Goal: Information Seeking & Learning: Learn about a topic

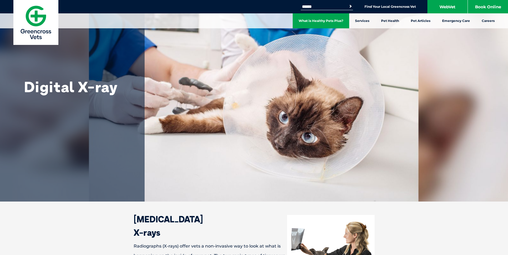
click at [328, 21] on link "What is Healthy Pets Plus?" at bounding box center [321, 20] width 56 height 15
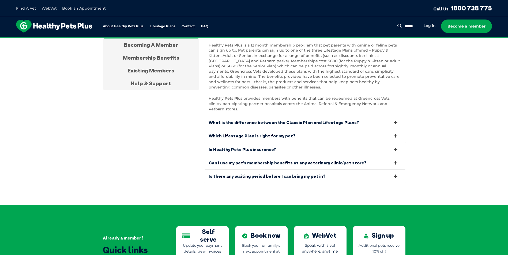
scroll to position [1034, 0]
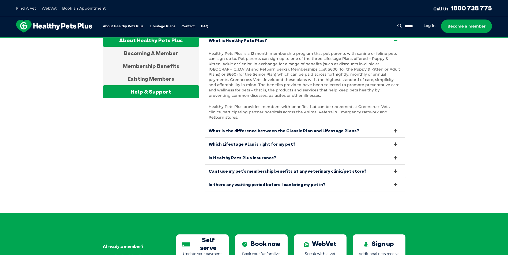
click at [185, 93] on div "Help & Support" at bounding box center [151, 91] width 96 height 13
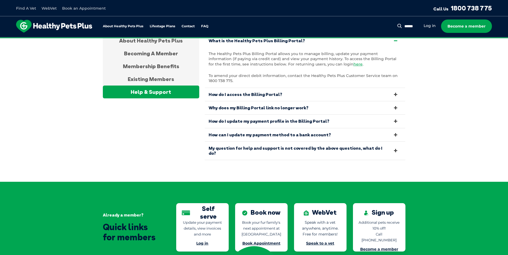
scroll to position [1008, 0]
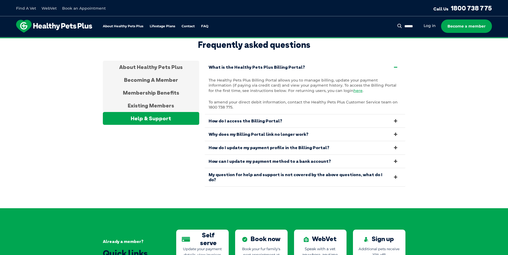
click at [283, 120] on link "How do I access the Billing Portal?" at bounding box center [305, 121] width 201 height 13
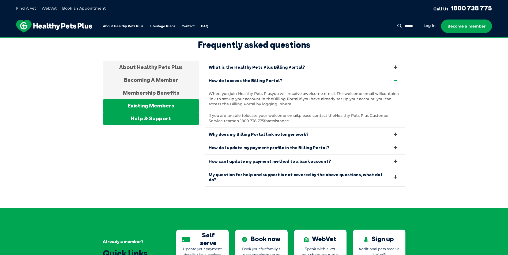
click at [141, 100] on div "Existing Members" at bounding box center [151, 105] width 96 height 13
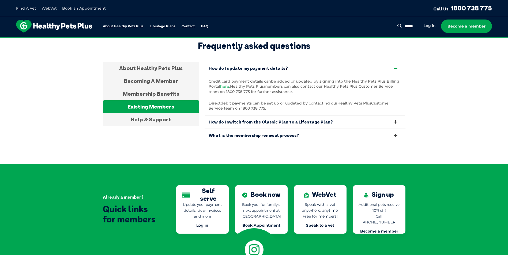
scroll to position [954, 0]
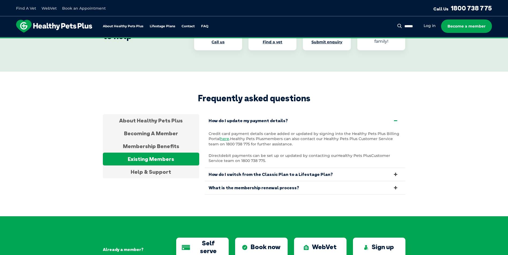
click at [275, 170] on link "How do I switch from the Classic Plan to a Lifestage Plan?" at bounding box center [305, 174] width 201 height 13
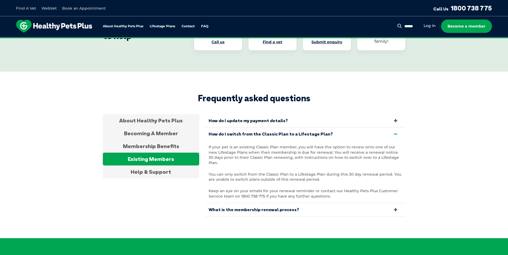
click at [303, 203] on link "What is the membership renewal process?" at bounding box center [305, 209] width 201 height 13
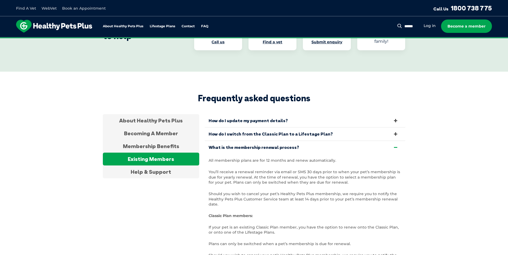
click at [270, 134] on link "How do I switch from the Classic Plan to a Lifestage Plan?" at bounding box center [305, 134] width 201 height 13
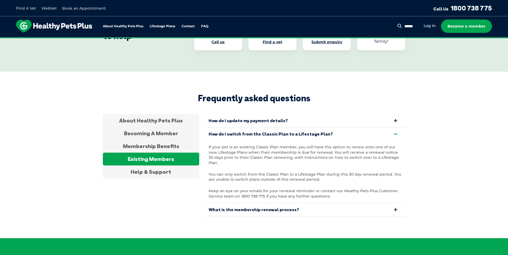
click at [280, 118] on link "How do I update my payment details?" at bounding box center [305, 120] width 201 height 13
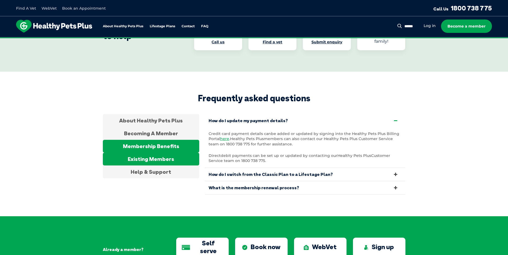
click at [175, 141] on div "Membership Benefits" at bounding box center [151, 146] width 96 height 13
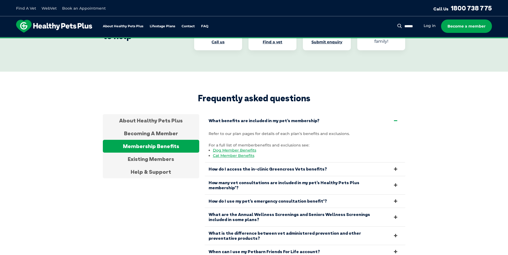
scroll to position [1034, 0]
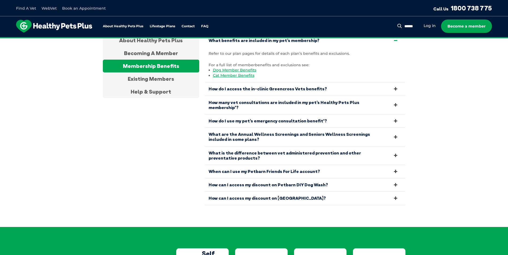
click at [296, 83] on link "How do I access the in-clinic Greencross Vets benefits?" at bounding box center [305, 88] width 201 height 13
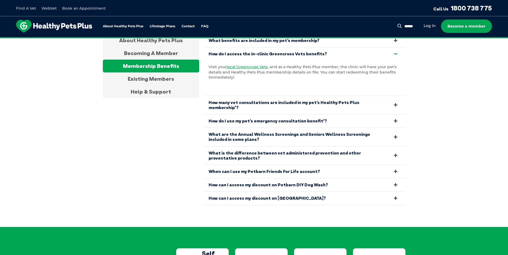
click at [299, 165] on link "When can I use my Petbarn Friends For Life account?" at bounding box center [305, 171] width 201 height 13
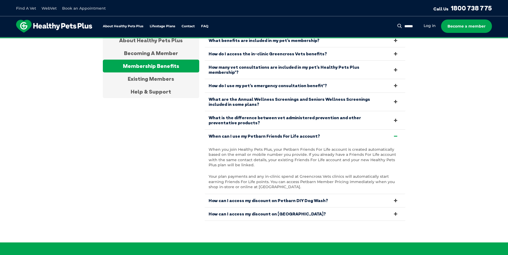
click at [303, 132] on link "When can I use my Petbarn Friends For Life account?" at bounding box center [305, 136] width 201 height 13
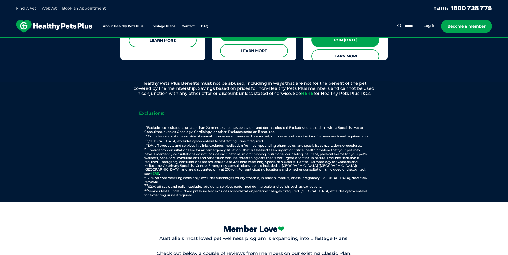
scroll to position [526, 0]
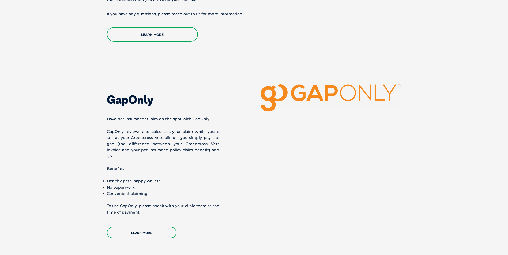
scroll to position [1339, 0]
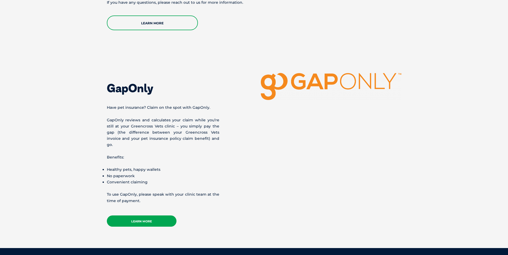
click at [163, 216] on link "Learn More" at bounding box center [142, 221] width 70 height 11
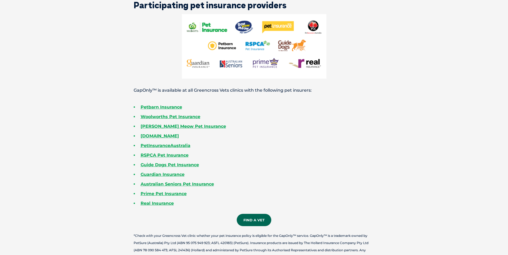
scroll to position [857, 0]
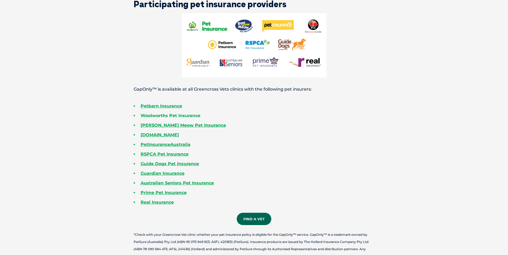
click at [192, 117] on link "Woolworths Pet Insurance" at bounding box center [171, 115] width 60 height 5
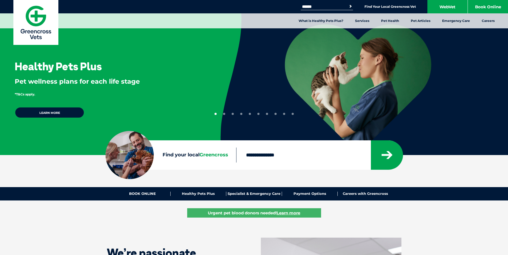
scroll to position [161, 0]
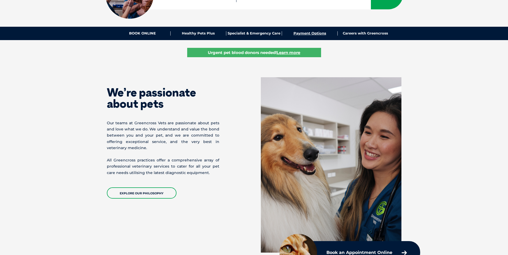
click at [299, 33] on link "Payment Options" at bounding box center [310, 33] width 56 height 4
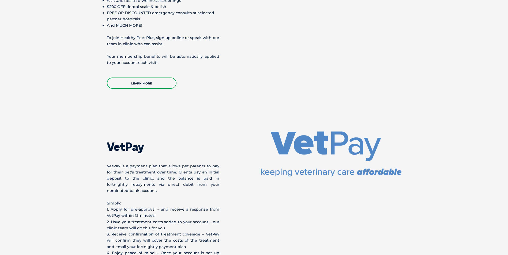
scroll to position [910, 0]
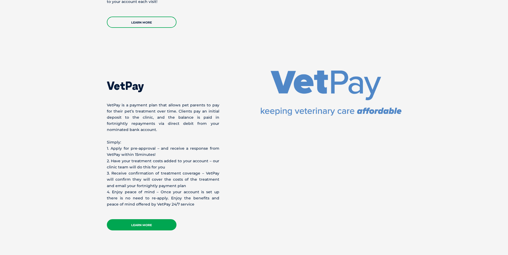
click at [153, 222] on link "Learn More" at bounding box center [142, 225] width 70 height 11
